Goal: Task Accomplishment & Management: Use online tool/utility

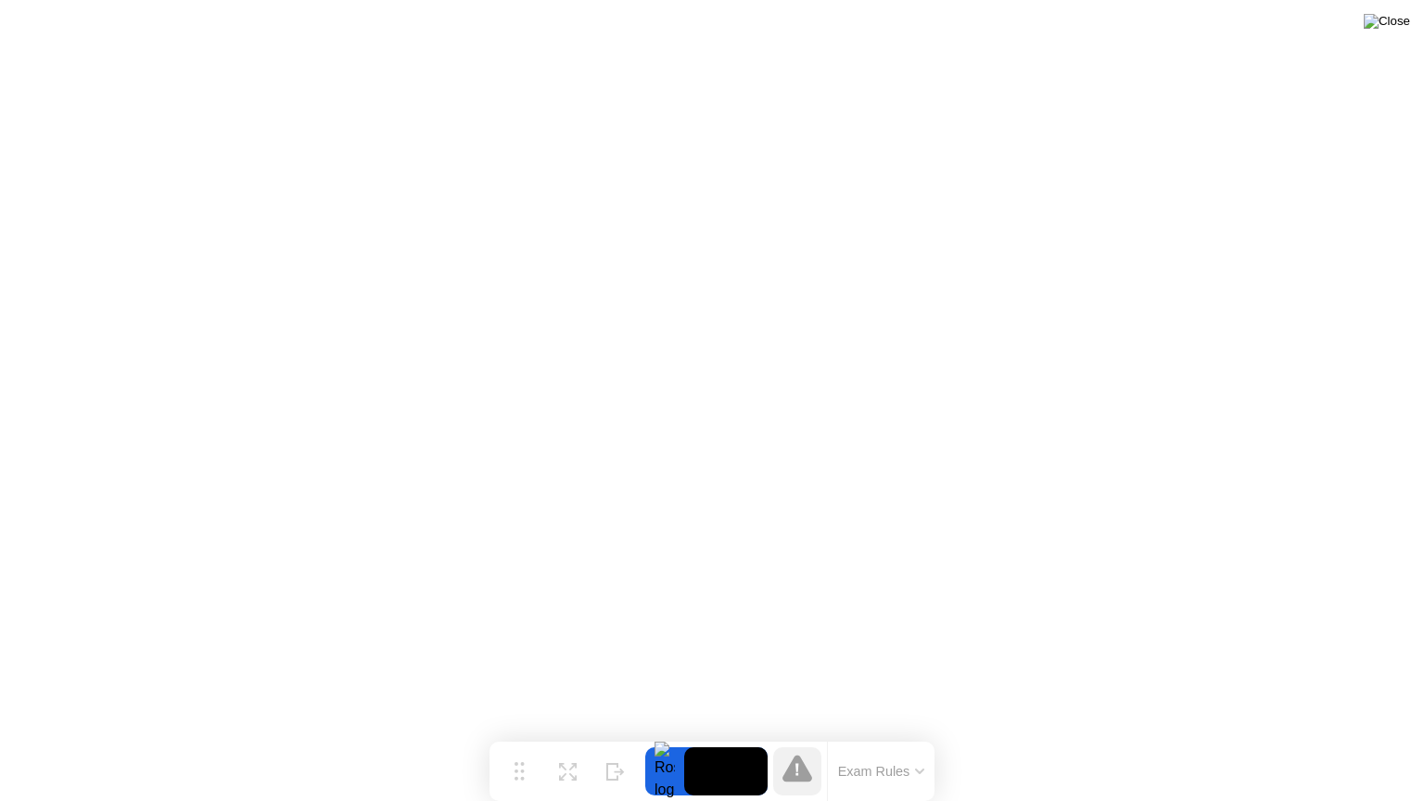
click at [1405, 29] on img at bounding box center [1387, 21] width 46 height 15
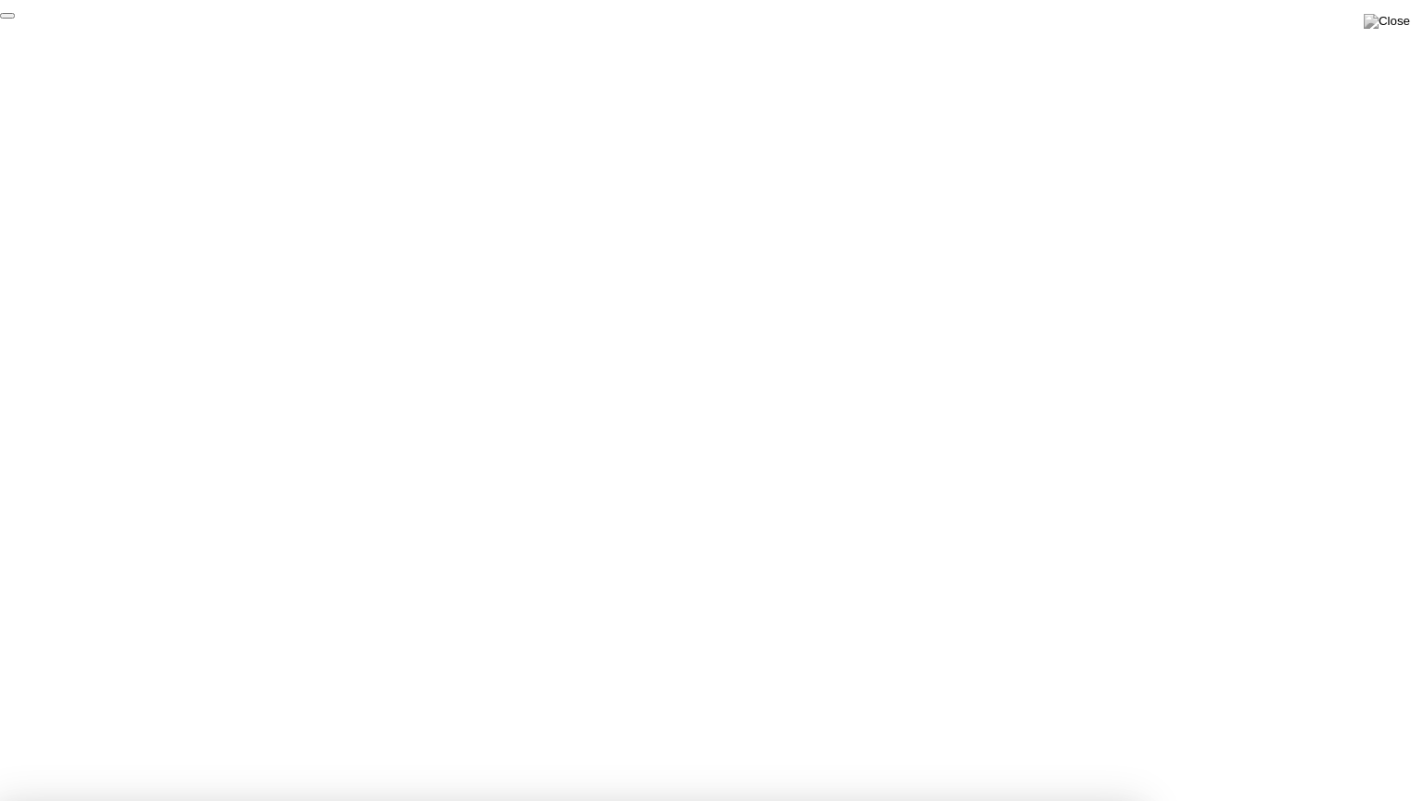
click at [15, 19] on button "End Proctoring Session" at bounding box center [7, 16] width 15 height 6
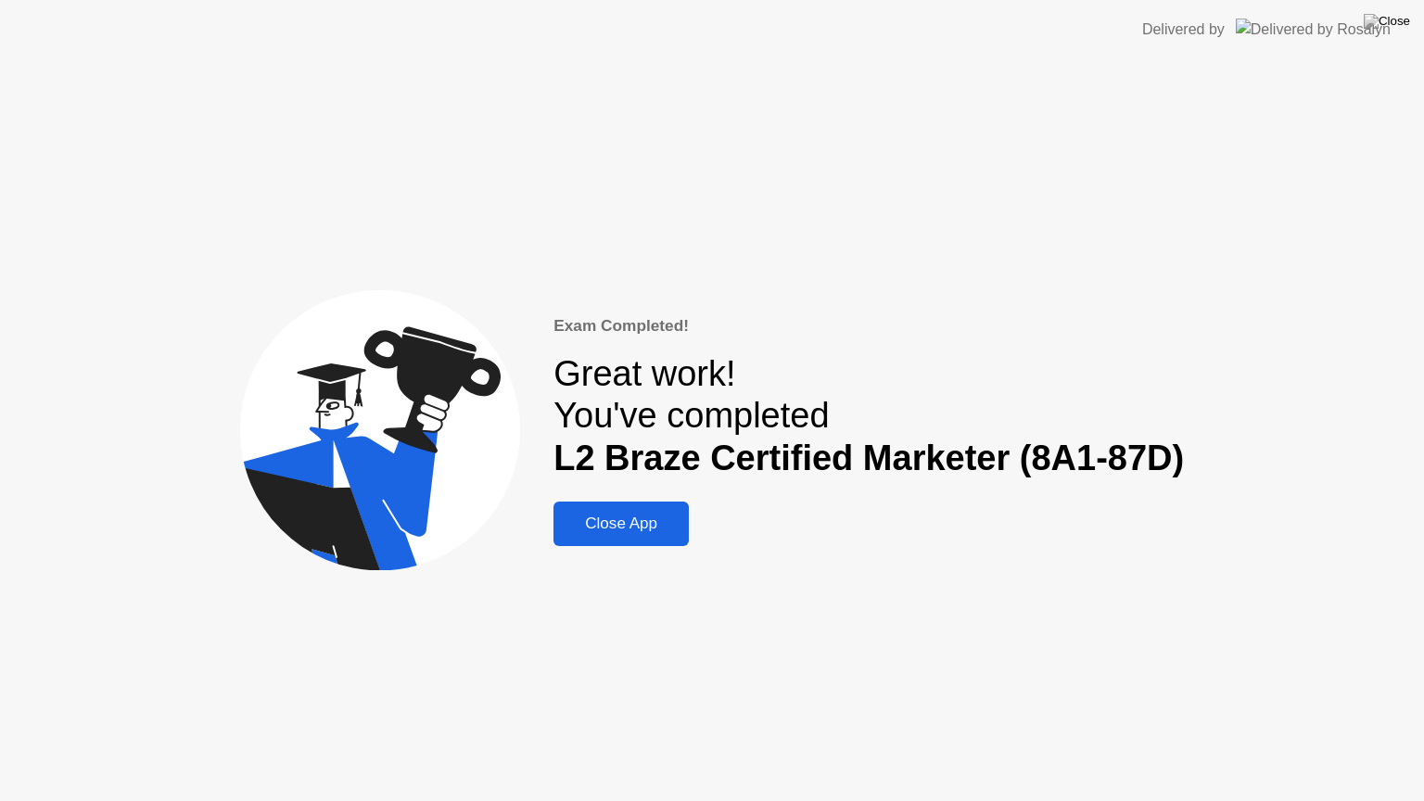
click at [865, 363] on div "Great work! You've completed L2 Braze Certified Marketer (8A1-87D)" at bounding box center [868, 416] width 630 height 127
click at [597, 512] on button "Close App" at bounding box center [620, 524] width 135 height 45
